Goal: Download file/media

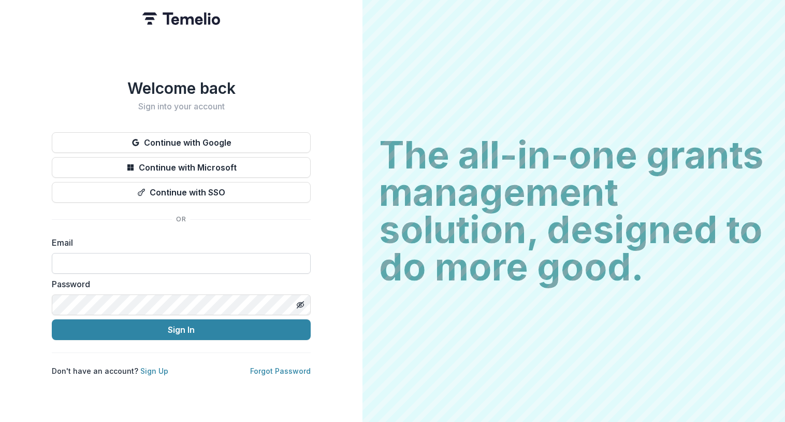
click at [81, 261] on input at bounding box center [181, 263] width 259 height 21
type input "**********"
click at [52, 319] on button "Sign In" at bounding box center [181, 329] width 259 height 21
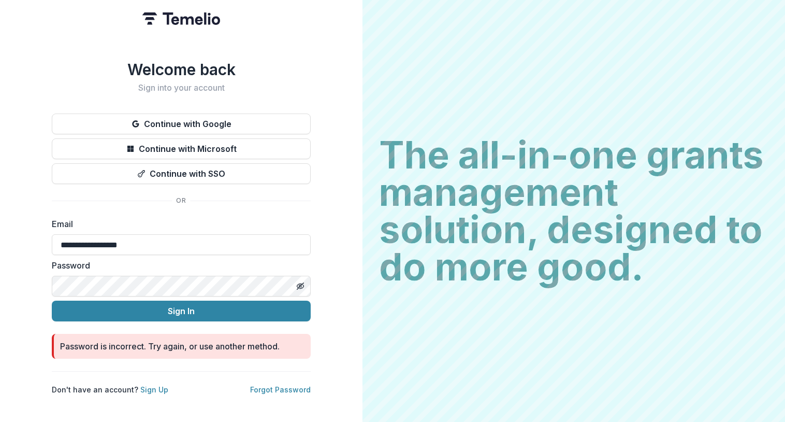
click at [52, 300] on button "Sign In" at bounding box center [181, 310] width 259 height 21
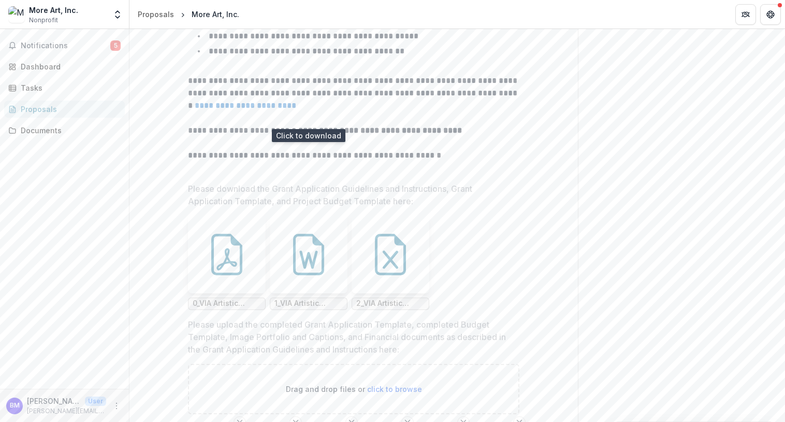
scroll to position [466, 0]
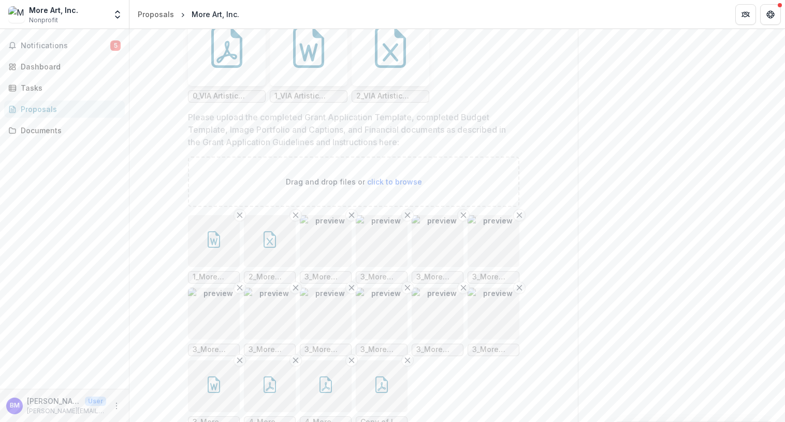
click at [213, 249] on button "button" at bounding box center [214, 241] width 52 height 52
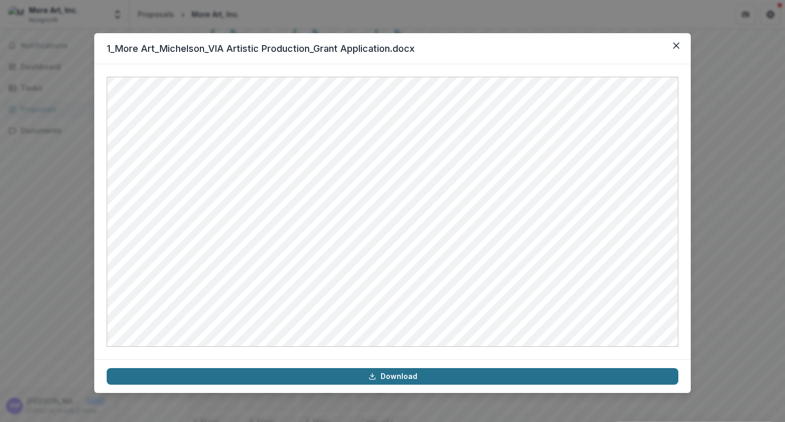
click at [406, 379] on link "Download" at bounding box center [393, 376] width 572 height 17
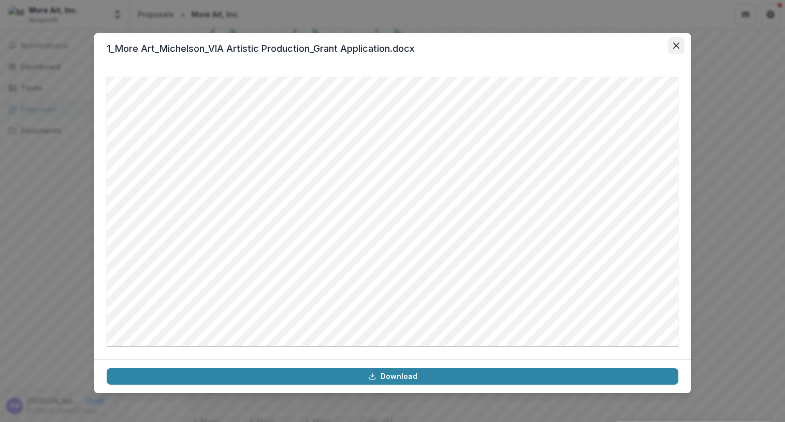
click at [678, 48] on icon "Close" at bounding box center [676, 45] width 6 height 6
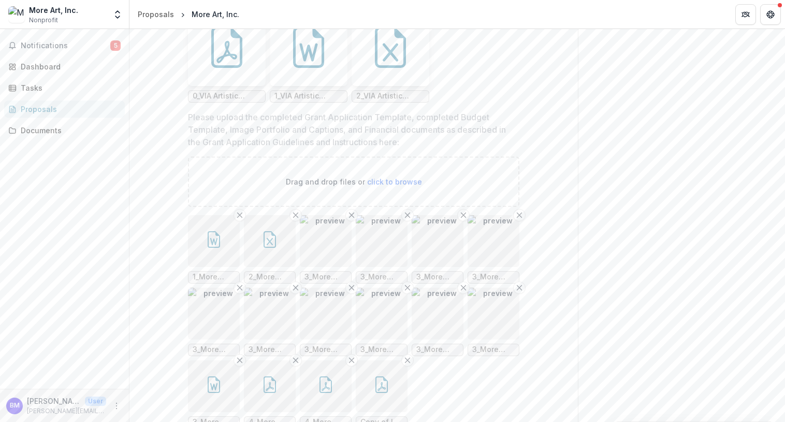
click at [271, 244] on icon "button" at bounding box center [270, 239] width 17 height 17
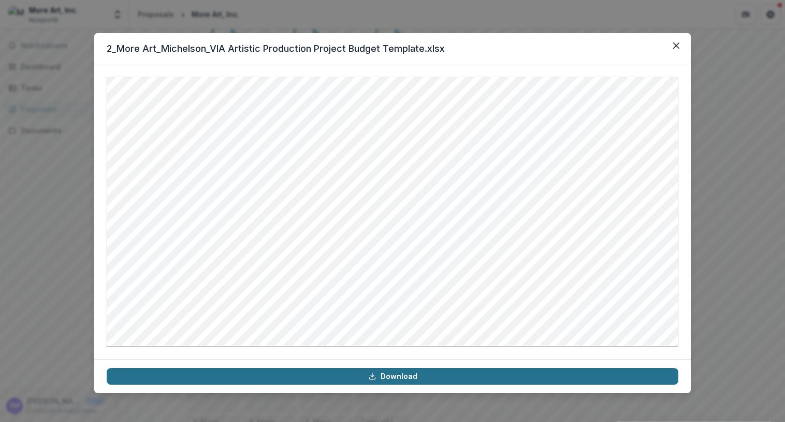
click at [392, 379] on link "Download" at bounding box center [393, 376] width 572 height 17
